Goal: Transaction & Acquisition: Purchase product/service

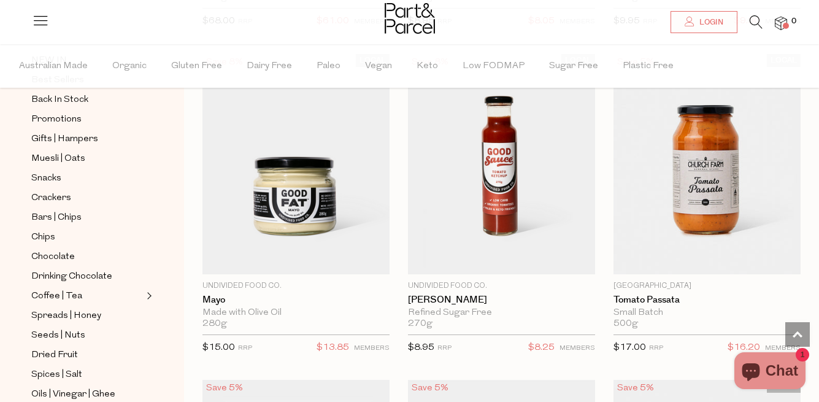
scroll to position [2759, 0]
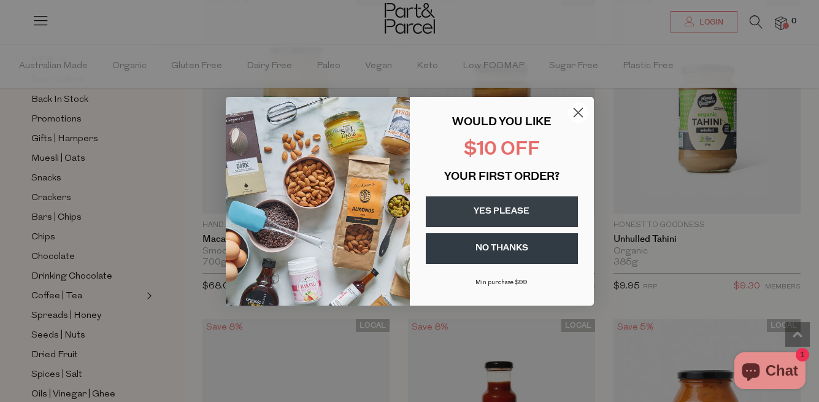
click at [507, 207] on button "YES PLEASE" at bounding box center [502, 211] width 152 height 31
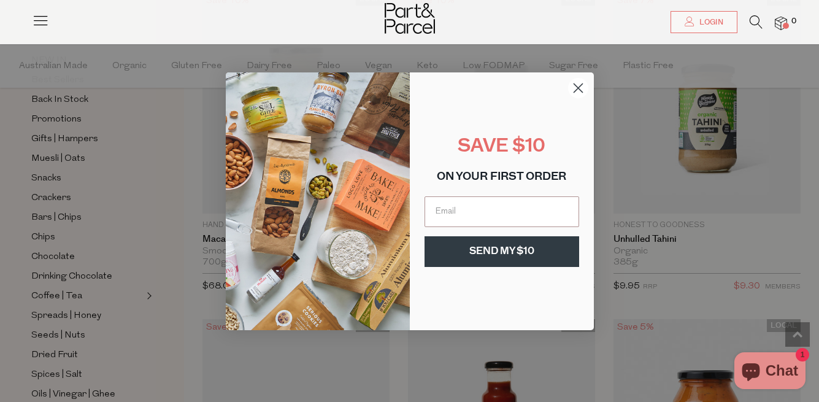
click at [507, 207] on input "Email" at bounding box center [501, 211] width 155 height 31
type input "[EMAIL_ADDRESS][DOMAIN_NAME]"
click at [478, 259] on button "SEND MY $10" at bounding box center [501, 251] width 155 height 31
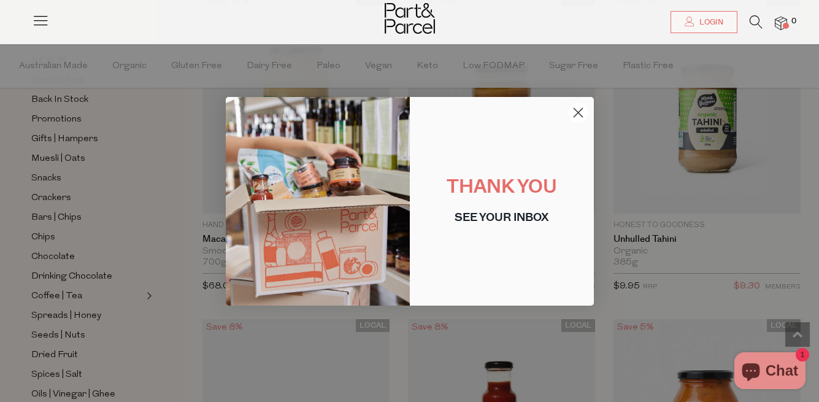
click at [580, 109] on icon "Close dialog" at bounding box center [577, 112] width 9 height 9
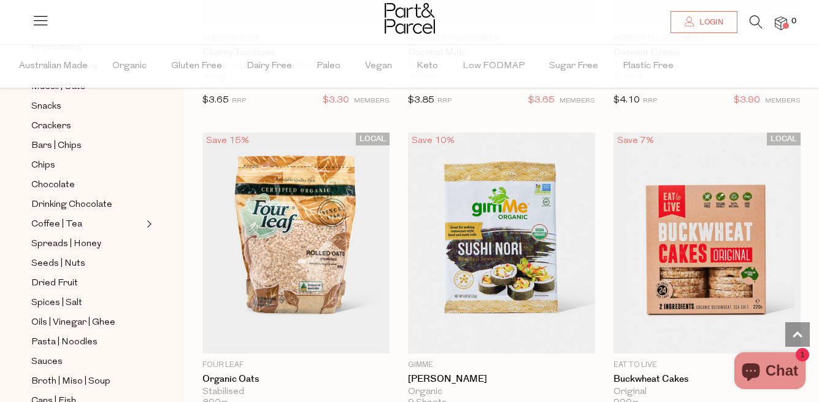
scroll to position [180, 0]
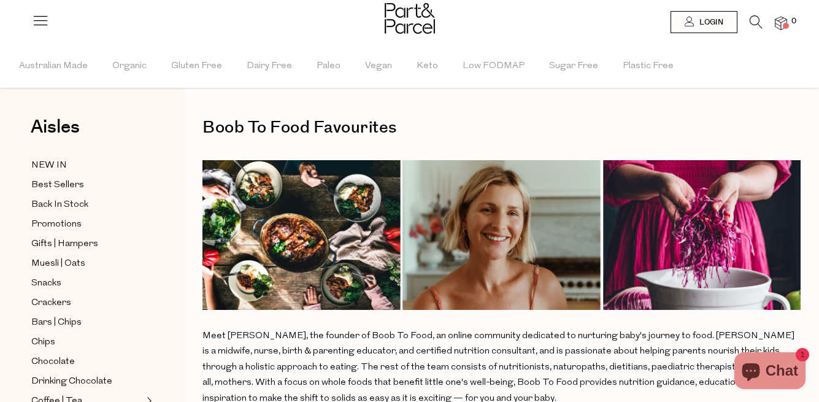
click at [752, 26] on icon at bounding box center [755, 21] width 13 height 13
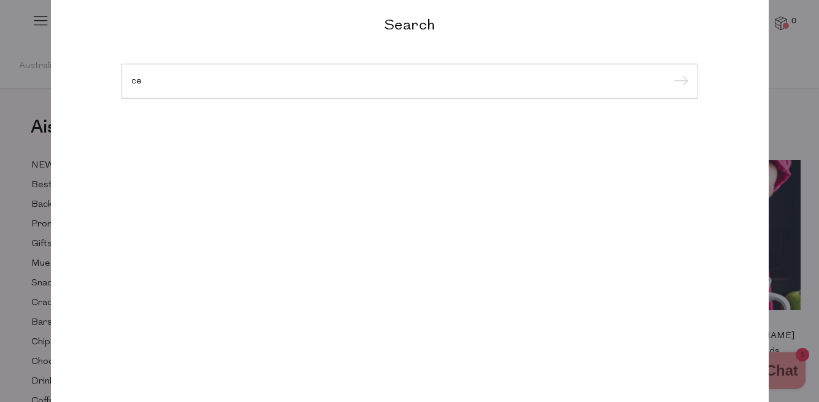
type input "c"
